Goal: Task Accomplishment & Management: Manage account settings

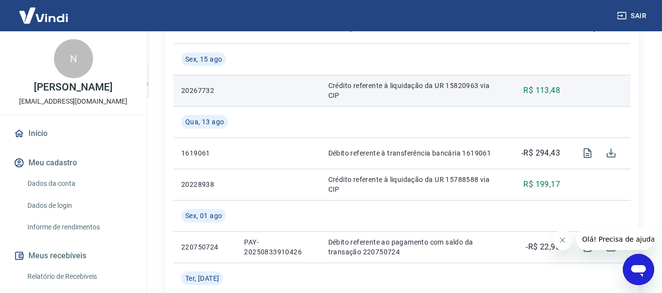
scroll to position [294, 0]
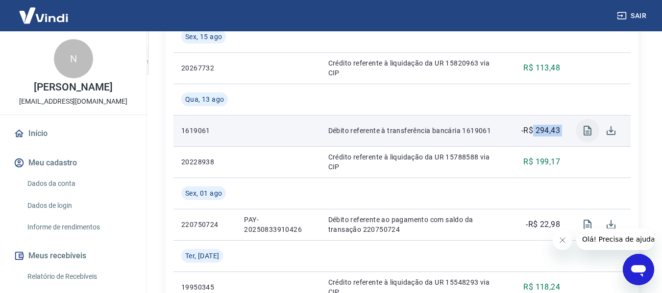
drag, startPoint x: 533, startPoint y: 132, endPoint x: 580, endPoint y: 133, distance: 46.5
click at [580, 133] on tr "1619061 Débito referente à transferência bancária 1619061 -R$ 294,43" at bounding box center [401, 130] width 457 height 31
click at [563, 136] on td "-R$ 294,43" at bounding box center [537, 130] width 61 height 31
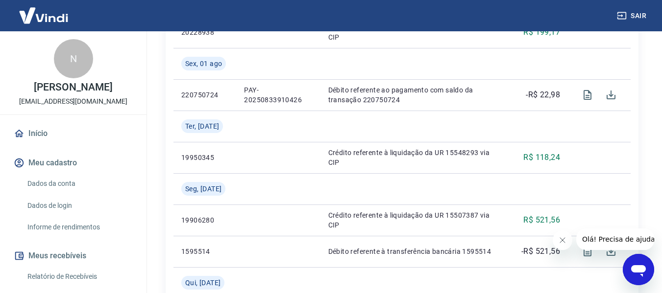
scroll to position [441, 0]
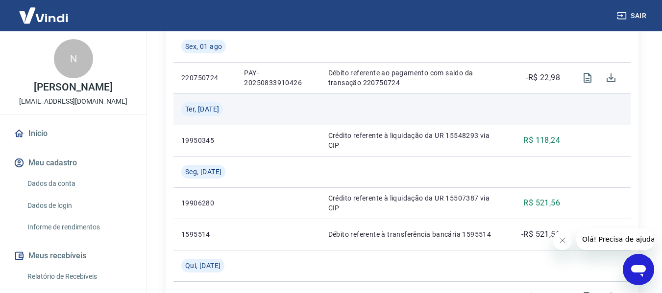
click at [487, 95] on td at bounding box center [413, 109] width 187 height 31
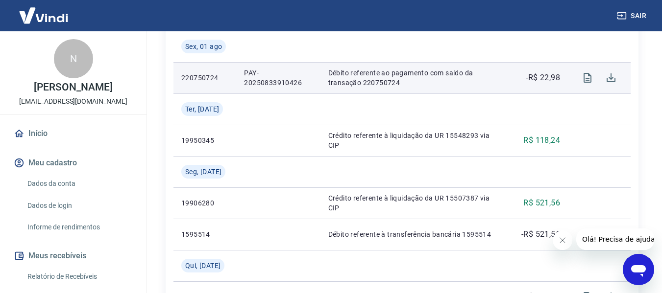
click at [487, 91] on td "Débito referente ao pagamento com saldo da transação 220750724" at bounding box center [413, 77] width 187 height 31
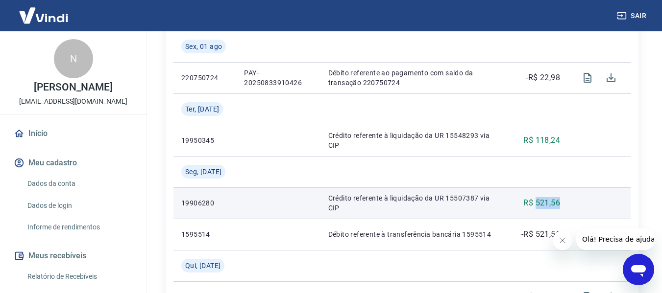
drag, startPoint x: 534, startPoint y: 206, endPoint x: 570, endPoint y: 200, distance: 36.2
click at [571, 201] on tr "19906280 Crédito referente à liquidação da UR 15507387 via CIP R$ 521,56" at bounding box center [401, 203] width 457 height 31
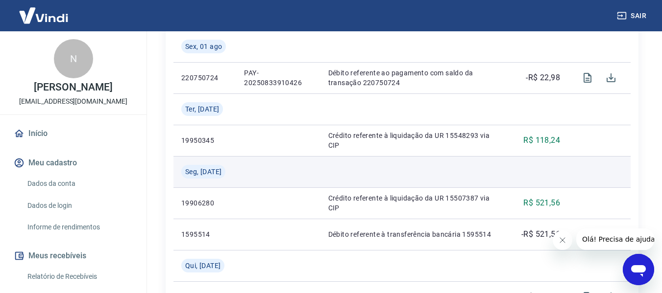
click at [566, 173] on td at bounding box center [537, 171] width 61 height 31
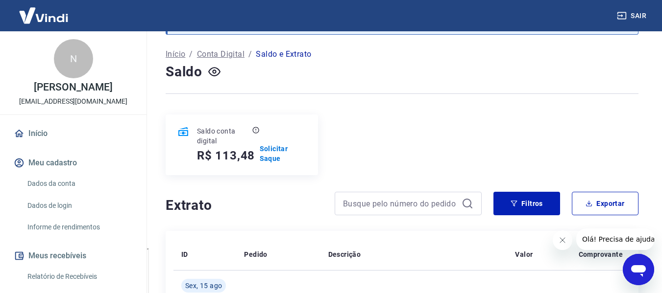
scroll to position [0, 0]
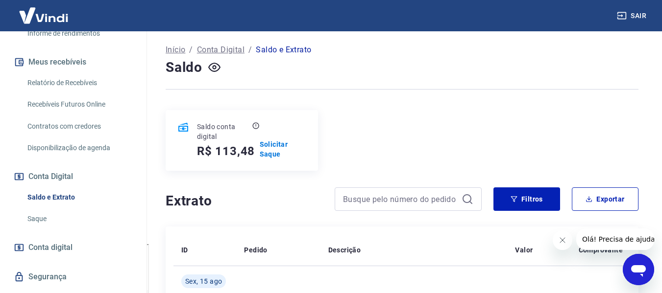
scroll to position [196, 0]
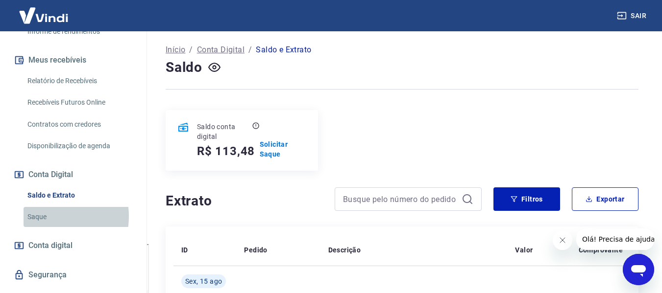
click at [42, 216] on link "Saque" at bounding box center [79, 217] width 111 height 20
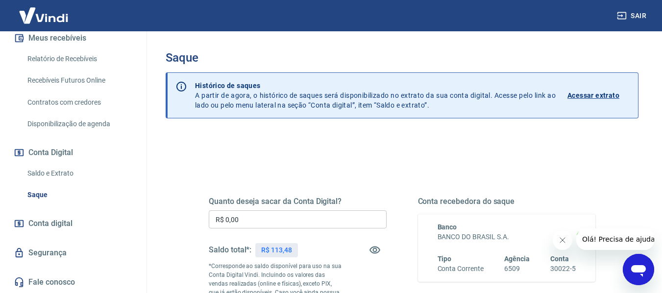
click at [68, 174] on link "Saldo e Extrato" at bounding box center [79, 174] width 111 height 20
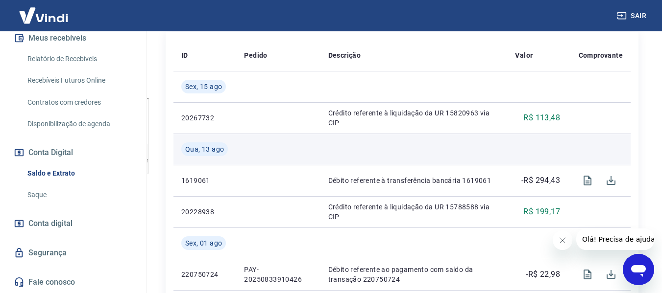
scroll to position [196, 0]
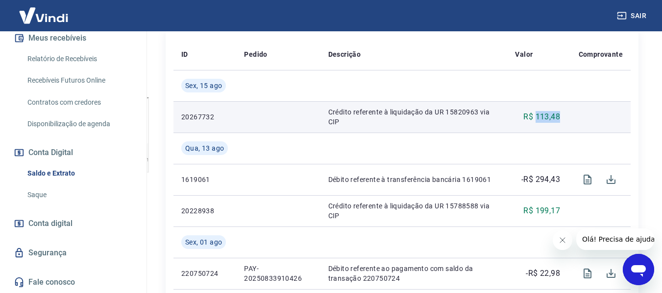
drag, startPoint x: 535, startPoint y: 113, endPoint x: 582, endPoint y: 113, distance: 47.0
click at [582, 113] on tr "20267732 Crédito referente à liquidação da UR 15820963 via CIP R$ 113,48" at bounding box center [401, 116] width 457 height 31
click at [582, 113] on td at bounding box center [599, 116] width 63 height 31
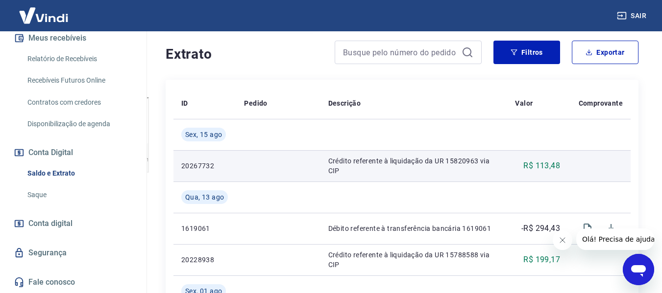
scroll to position [245, 0]
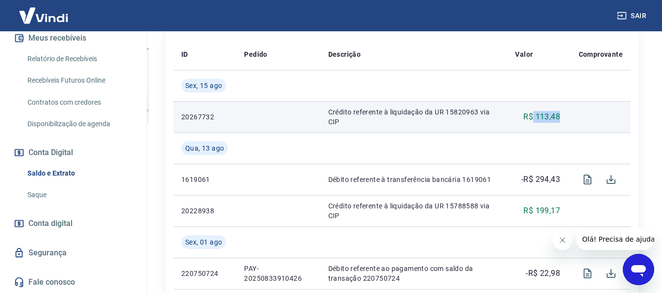
drag, startPoint x: 532, startPoint y: 118, endPoint x: 561, endPoint y: 118, distance: 29.4
click at [561, 118] on td "R$ 113,48" at bounding box center [537, 116] width 61 height 31
click at [566, 116] on td "R$ 113,48" at bounding box center [537, 116] width 61 height 31
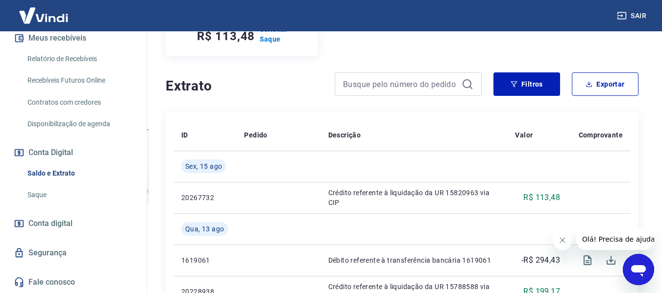
scroll to position [147, 0]
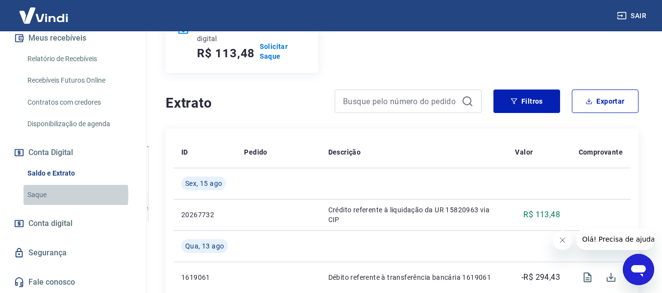
click at [47, 195] on link "Saque" at bounding box center [79, 195] width 111 height 20
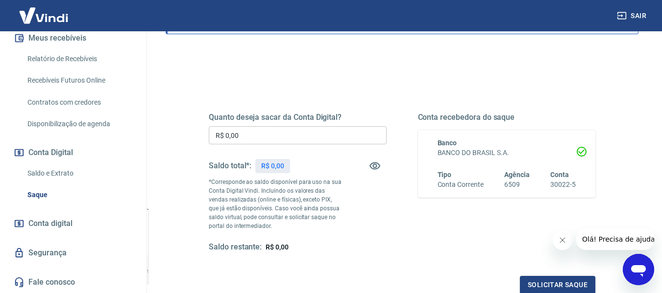
scroll to position [98, 0]
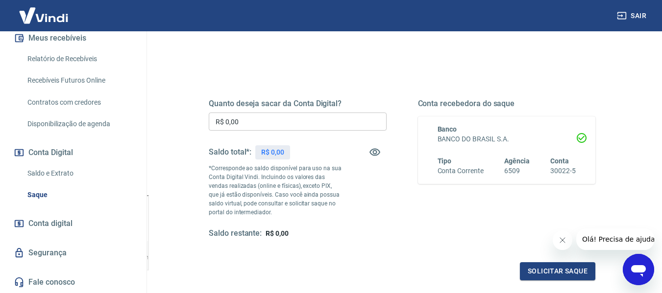
click at [241, 118] on input "R$ 0,00" at bounding box center [298, 122] width 178 height 18
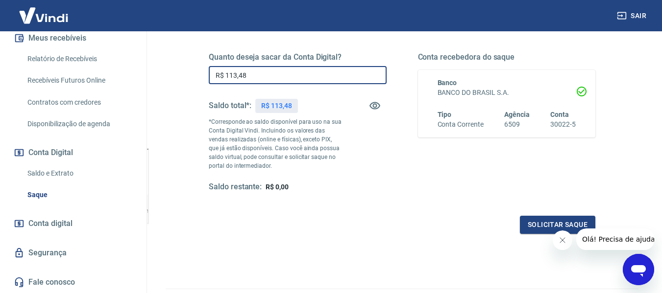
scroll to position [147, 0]
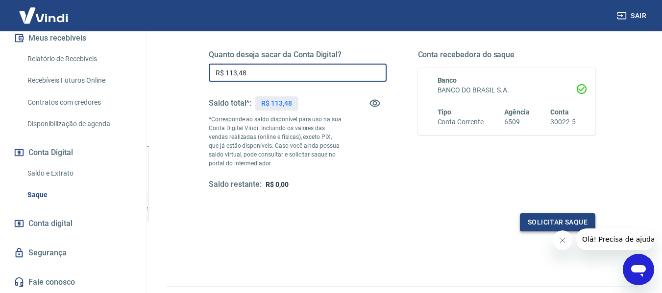
type input "R$ 113,48"
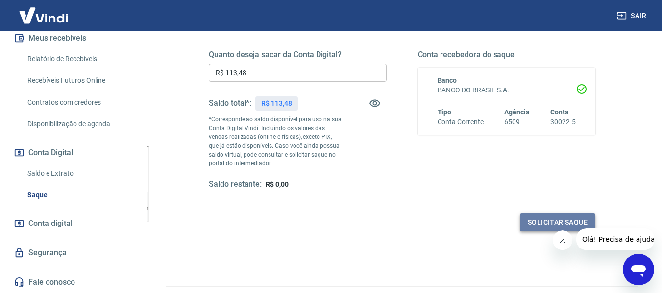
click at [535, 221] on button "Solicitar saque" at bounding box center [557, 223] width 75 height 18
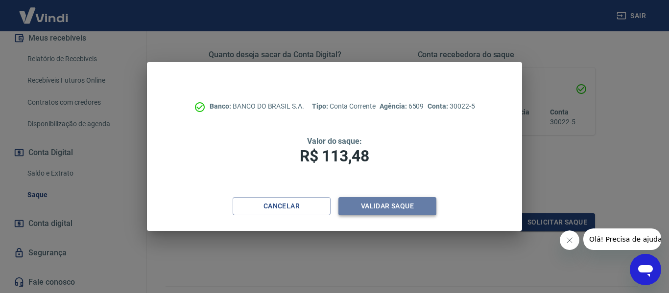
click at [382, 209] on button "Validar saque" at bounding box center [387, 206] width 98 height 18
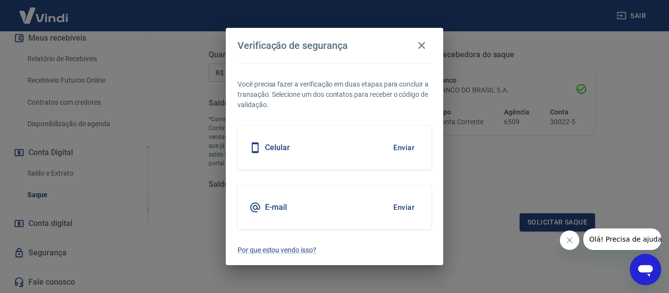
click at [350, 153] on div "Celular Enviar" at bounding box center [335, 148] width 194 height 44
click at [405, 148] on button "Enviar" at bounding box center [404, 148] width 32 height 21
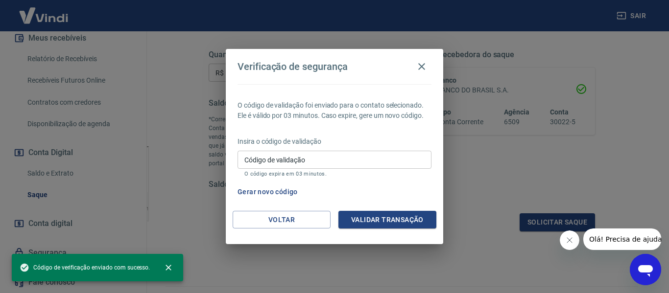
click at [341, 148] on div "Insira o código de validação Código de validação Código de validação O código e…" at bounding box center [335, 158] width 194 height 43
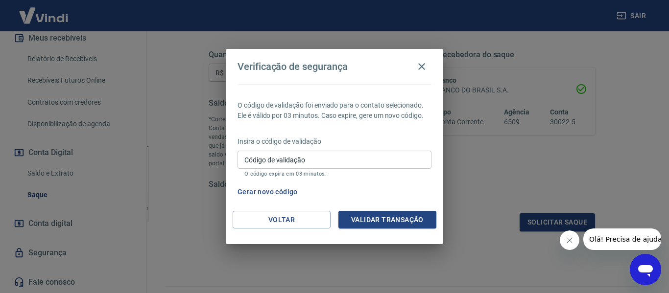
click at [352, 138] on p "Insira o código de validação" at bounding box center [335, 142] width 194 height 10
click at [311, 160] on input "Código de validação" at bounding box center [335, 160] width 194 height 18
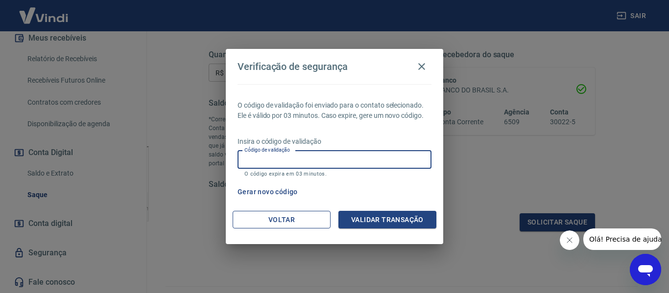
click at [297, 220] on button "Voltar" at bounding box center [282, 220] width 98 height 18
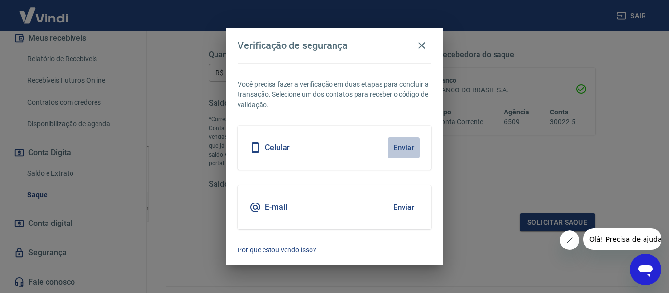
click at [399, 146] on button "Enviar" at bounding box center [404, 148] width 32 height 21
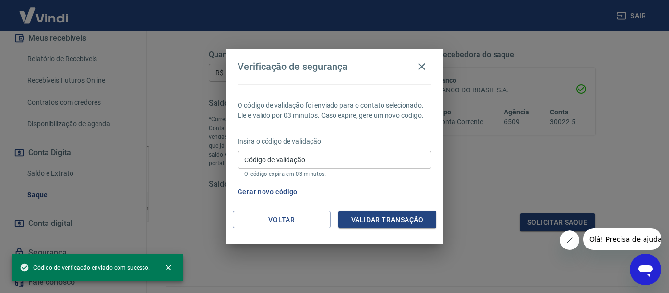
click at [300, 151] on input "Código de validação" at bounding box center [335, 160] width 194 height 18
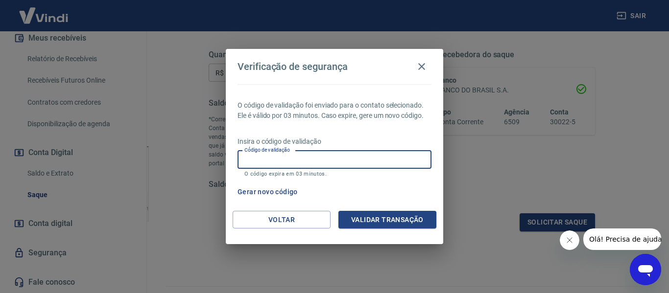
click at [300, 151] on input "Código de validação" at bounding box center [335, 160] width 194 height 18
click at [300, 155] on input "Código de validação" at bounding box center [335, 160] width 194 height 18
click at [309, 221] on button "Voltar" at bounding box center [282, 220] width 98 height 18
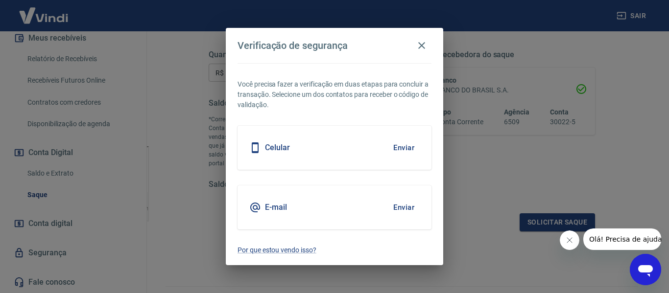
click at [406, 144] on button "Enviar" at bounding box center [404, 148] width 32 height 21
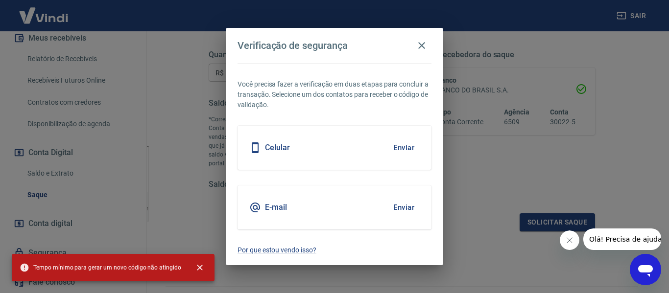
click at [320, 152] on div "Celular Enviar" at bounding box center [335, 148] width 194 height 44
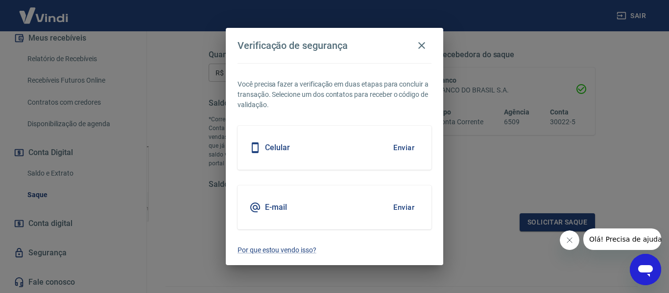
click at [320, 152] on div "Celular Enviar" at bounding box center [335, 148] width 194 height 44
click at [406, 206] on button "Enviar" at bounding box center [404, 207] width 32 height 21
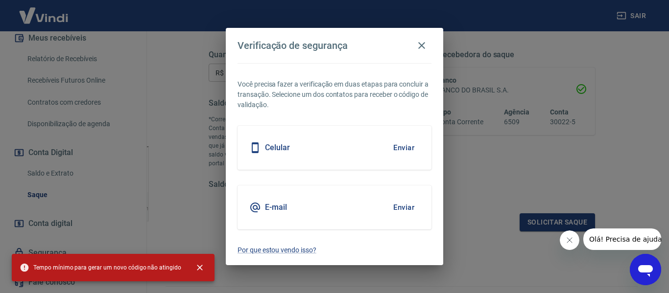
click at [291, 210] on div "E-mail Enviar" at bounding box center [335, 208] width 194 height 44
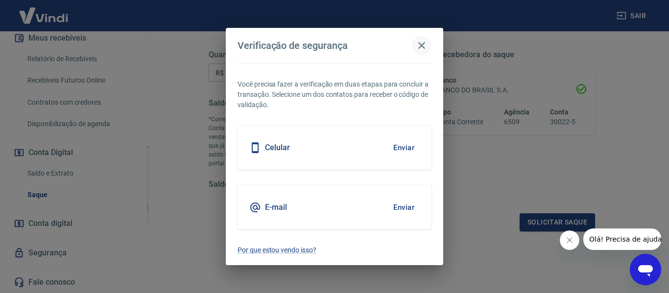
click at [417, 43] on icon "button" at bounding box center [422, 46] width 12 height 12
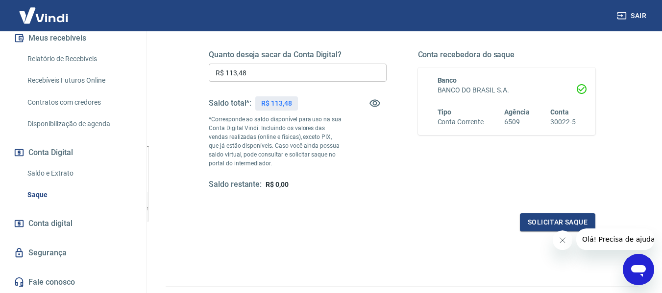
click at [470, 219] on div "Solicitar saque" at bounding box center [402, 223] width 386 height 18
click at [530, 221] on button "Solicitar saque" at bounding box center [557, 223] width 75 height 18
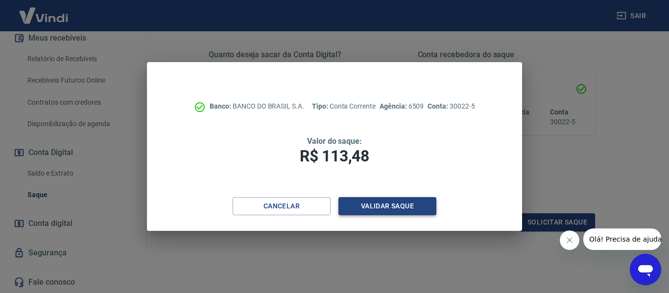
click at [377, 207] on button "Validar saque" at bounding box center [387, 206] width 98 height 18
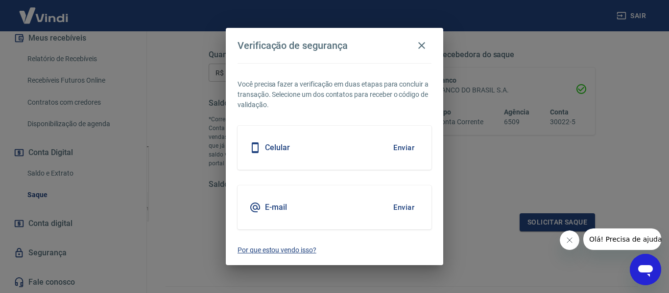
click at [292, 251] on p "Por que estou vendo isso?" at bounding box center [335, 250] width 194 height 10
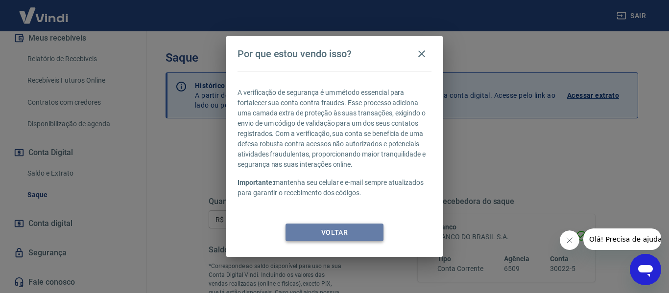
click at [323, 236] on button "Voltar" at bounding box center [335, 233] width 98 height 18
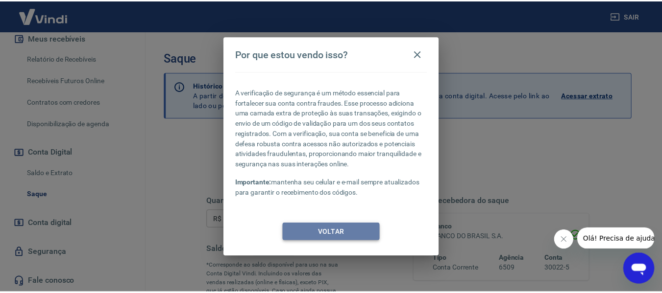
scroll to position [200, 0]
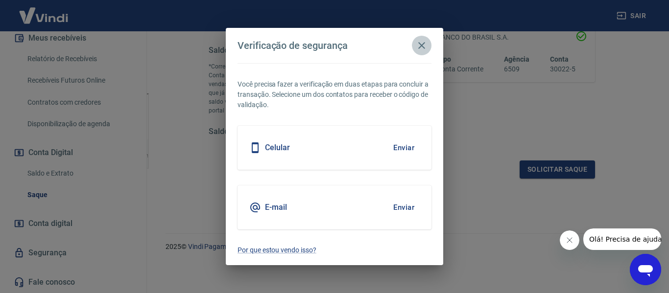
click at [422, 43] on icon "button" at bounding box center [422, 46] width 12 height 12
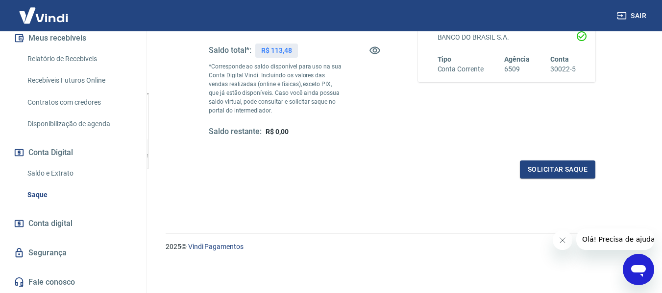
click at [49, 251] on link "Segurança" at bounding box center [73, 253] width 123 height 22
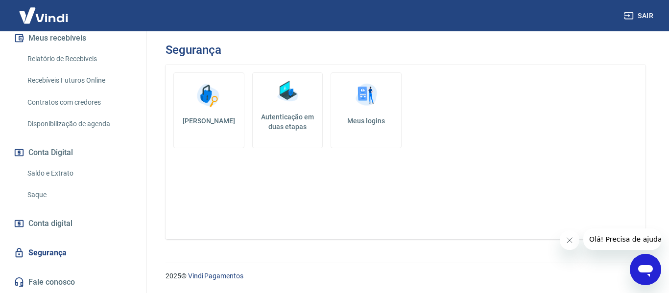
click at [302, 116] on h5 "Autenticação em duas etapas" at bounding box center [288, 122] width 62 height 20
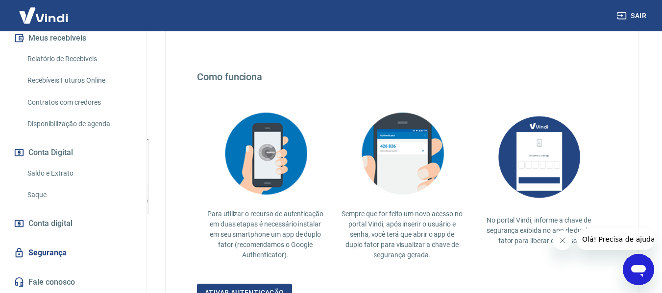
scroll to position [196, 0]
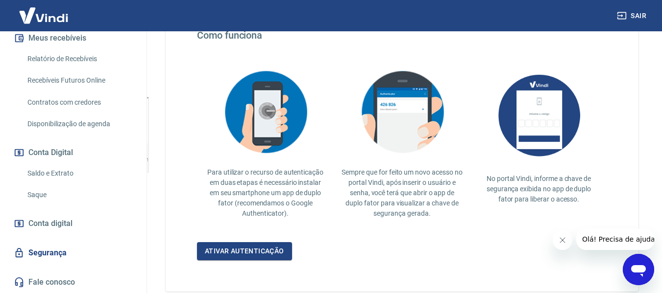
click at [239, 256] on link "Ativar autenticação" at bounding box center [244, 251] width 95 height 18
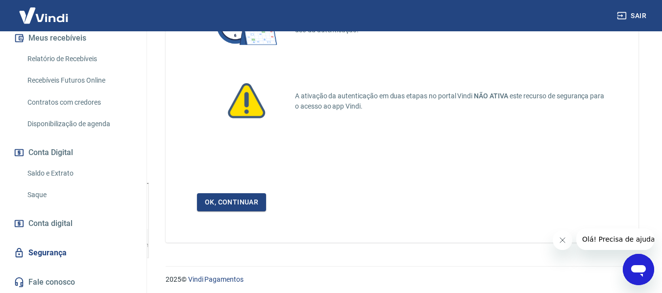
scroll to position [114, 0]
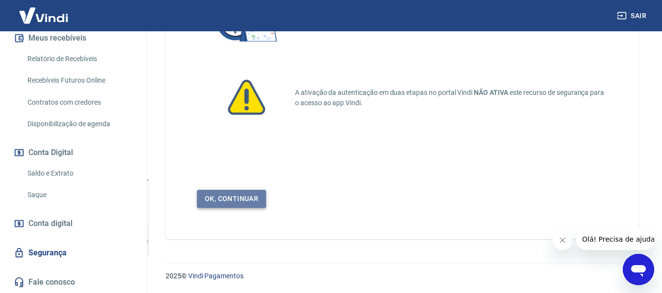
click at [241, 199] on link "Ok, continuar" at bounding box center [231, 199] width 69 height 18
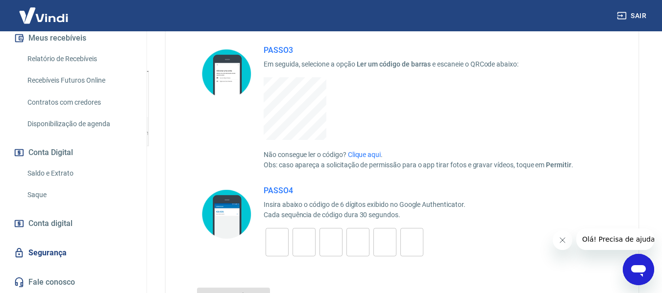
scroll to position [320, 0]
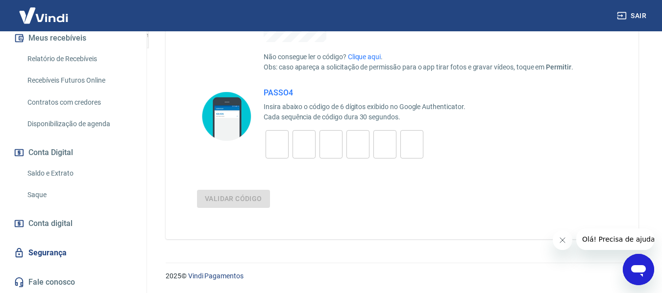
click at [268, 140] on input "tel" at bounding box center [276, 144] width 23 height 21
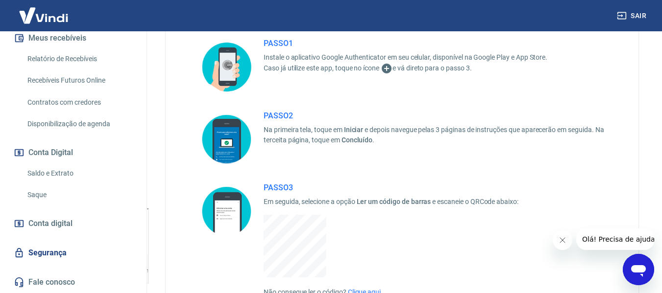
scroll to position [98, 0]
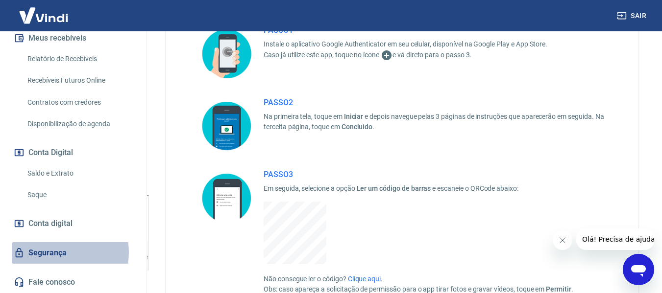
click at [57, 252] on link "Segurança" at bounding box center [73, 253] width 123 height 22
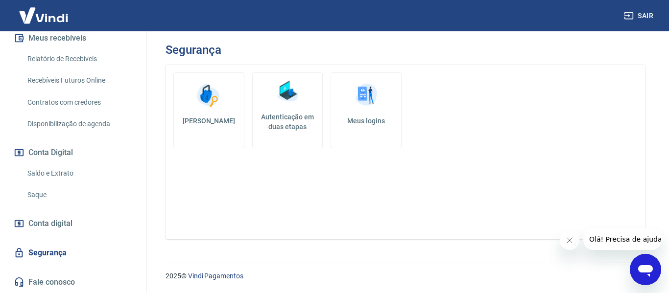
click at [365, 122] on h5 "Meus logins" at bounding box center [366, 121] width 54 height 10
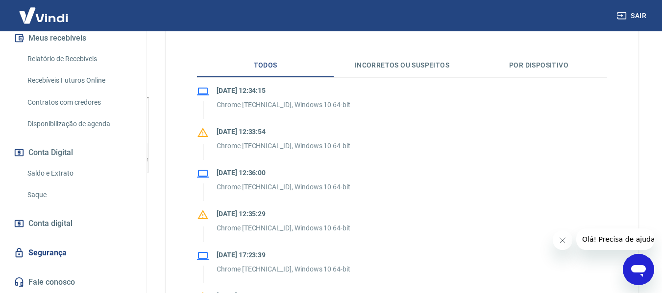
scroll to position [49, 0]
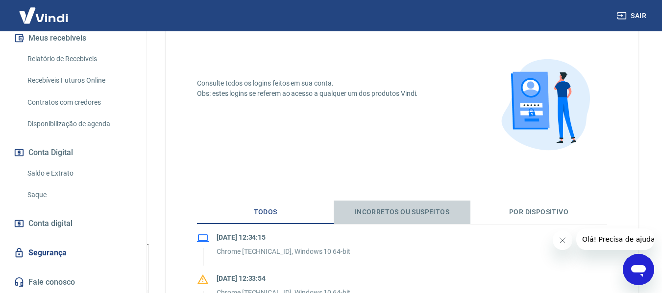
click at [404, 213] on button "Incorretos ou suspeitos" at bounding box center [402, 213] width 137 height 24
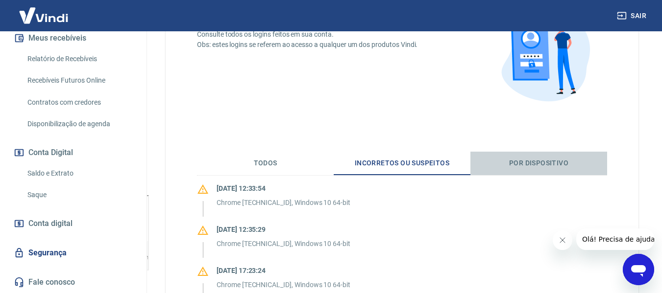
click at [534, 167] on button "Por dispositivo" at bounding box center [538, 164] width 137 height 24
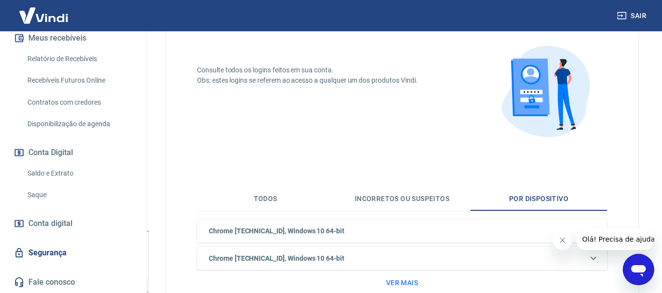
scroll to position [146, 0]
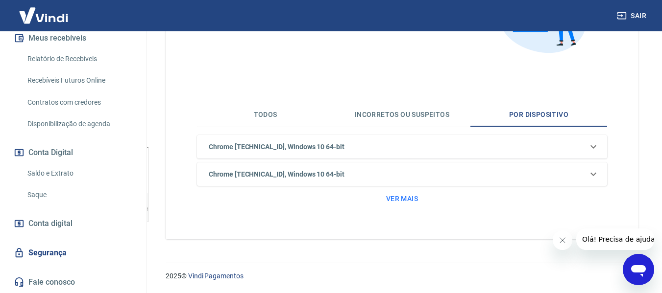
click at [53, 254] on link "Segurança" at bounding box center [73, 253] width 123 height 22
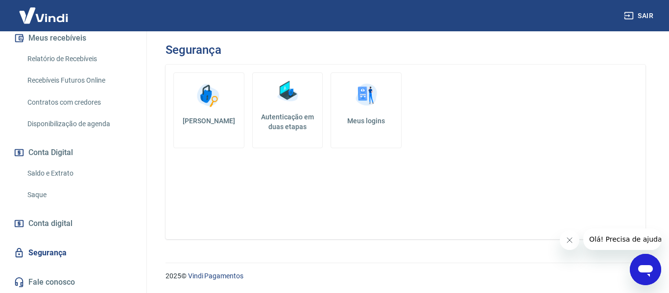
click at [348, 112] on link "Meus logins" at bounding box center [366, 110] width 71 height 76
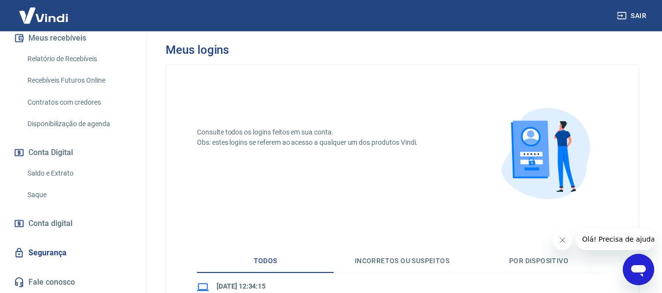
click at [374, 261] on button "Incorretos ou suspeitos" at bounding box center [402, 262] width 137 height 24
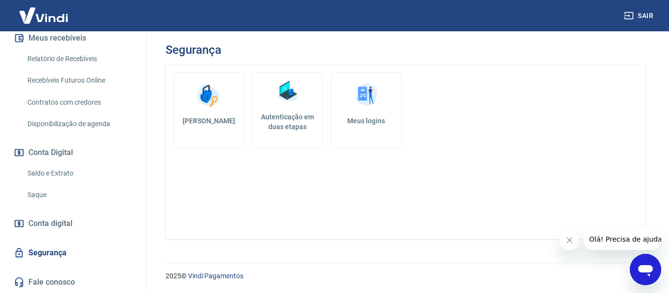
click at [284, 101] on img at bounding box center [287, 91] width 29 height 29
click at [230, 109] on link "[PERSON_NAME]" at bounding box center [208, 110] width 71 height 76
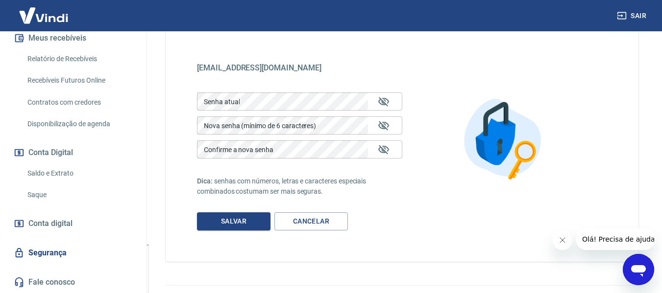
scroll to position [71, 0]
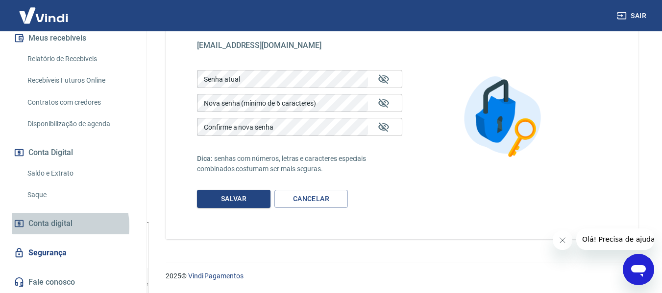
click at [50, 226] on span "Conta digital" at bounding box center [50, 224] width 44 height 14
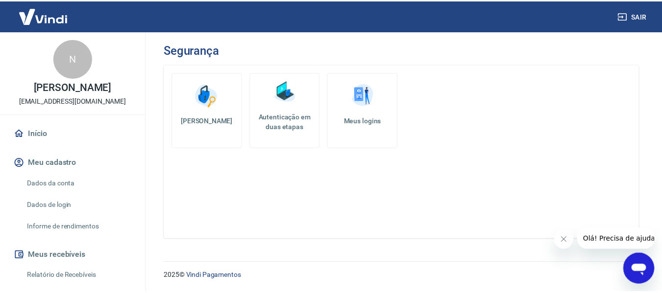
scroll to position [84, 0]
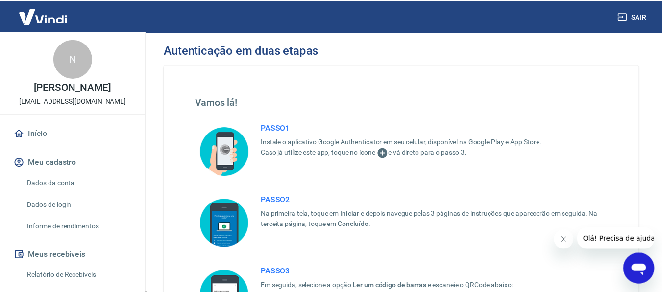
scroll to position [98, 0]
